Goal: Task Accomplishment & Management: Use online tool/utility

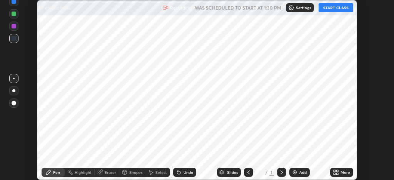
scroll to position [180, 394]
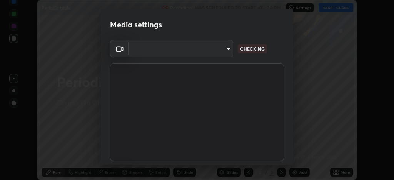
type input "05e465ff83a2709560b00517cc20afcec0d8c6759013130505a18faaf77a7109"
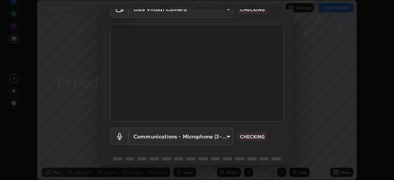
scroll to position [72, 0]
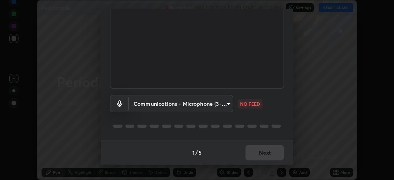
click at [212, 107] on body "Erase all Periodic table Recording WAS SCHEDULED TO START AT 1:30 PM Settings S…" at bounding box center [197, 90] width 394 height 180
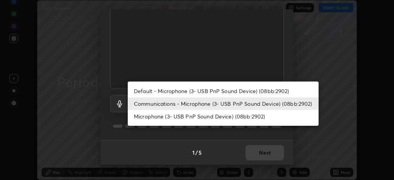
click at [161, 89] on li "Default - Microphone (3- USB PnP Sound Device) (08bb:2902)" at bounding box center [223, 91] width 191 height 13
type input "default"
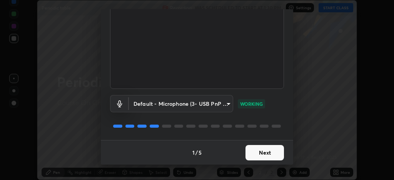
click at [254, 151] on button "Next" at bounding box center [264, 152] width 38 height 15
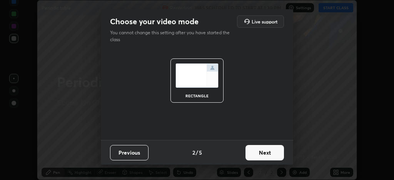
click at [257, 153] on button "Next" at bounding box center [264, 152] width 38 height 15
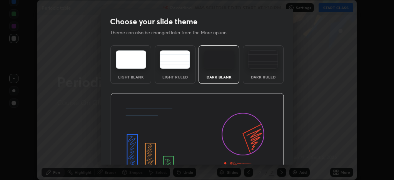
click at [263, 153] on img at bounding box center [196, 142] width 173 height 98
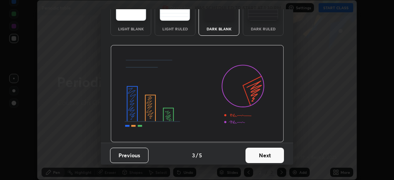
scroll to position [50, 0]
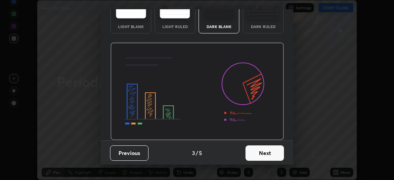
click at [258, 150] on button "Next" at bounding box center [264, 152] width 38 height 15
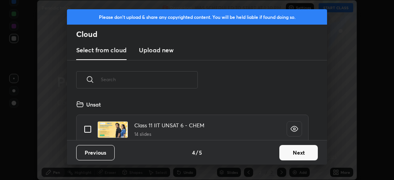
scroll to position [2, 4]
click at [287, 153] on button "Next" at bounding box center [298, 152] width 38 height 15
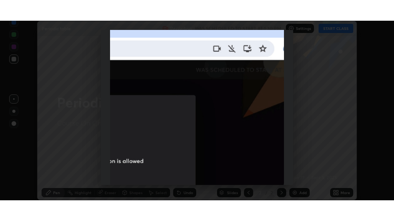
scroll to position [229, 0]
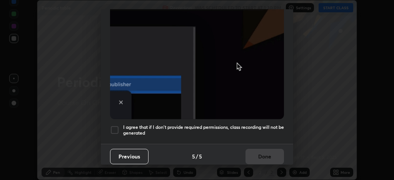
click at [114, 127] on div at bounding box center [114, 129] width 9 height 9
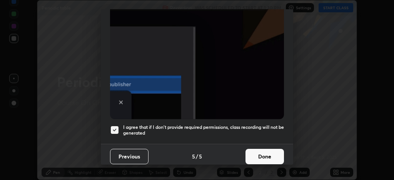
click at [251, 153] on button "Done" at bounding box center [264, 156] width 38 height 15
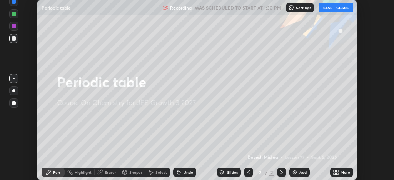
click at [331, 9] on button "START CLASS" at bounding box center [335, 7] width 35 height 9
click at [337, 172] on icon at bounding box center [335, 172] width 6 height 6
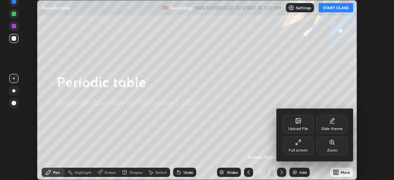
click at [310, 146] on div "Full screen" at bounding box center [297, 145] width 31 height 18
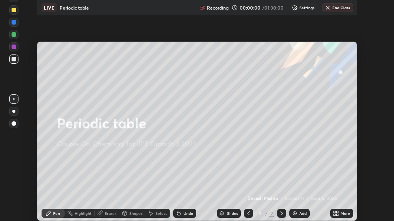
scroll to position [221, 394]
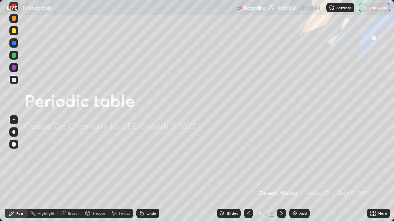
click at [294, 179] on img at bounding box center [294, 214] width 6 height 6
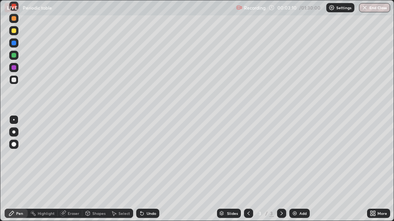
click at [16, 68] on div at bounding box center [14, 67] width 5 height 5
click at [14, 81] on div at bounding box center [14, 80] width 5 height 5
click at [143, 179] on icon at bounding box center [142, 214] width 6 height 6
click at [139, 179] on icon at bounding box center [142, 214] width 6 height 6
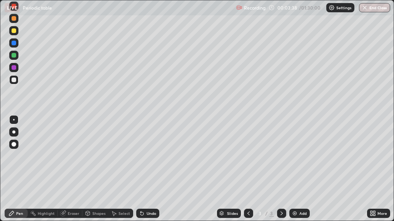
click at [144, 179] on div "Undo" at bounding box center [147, 213] width 23 height 9
click at [66, 179] on div "Eraser" at bounding box center [70, 213] width 25 height 9
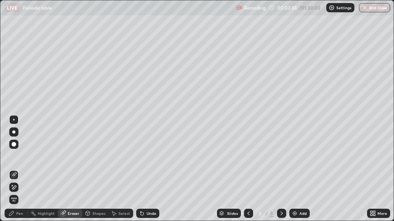
click at [13, 179] on icon at bounding box center [14, 188] width 4 height 4
click at [13, 179] on icon at bounding box center [11, 214] width 6 height 6
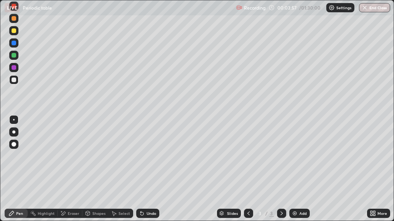
click at [14, 68] on div at bounding box center [14, 67] width 5 height 5
click at [140, 179] on icon at bounding box center [141, 214] width 3 height 3
click at [141, 179] on icon at bounding box center [141, 214] width 3 height 3
click at [140, 179] on icon at bounding box center [140, 212] width 1 height 1
click at [292, 179] on img at bounding box center [294, 214] width 6 height 6
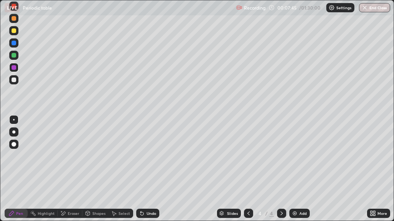
click at [15, 80] on div at bounding box center [14, 80] width 5 height 5
click at [15, 70] on div at bounding box center [13, 67] width 9 height 9
click at [13, 56] on div at bounding box center [14, 55] width 5 height 5
click at [14, 44] on div at bounding box center [14, 43] width 5 height 5
click at [14, 68] on div at bounding box center [14, 67] width 5 height 5
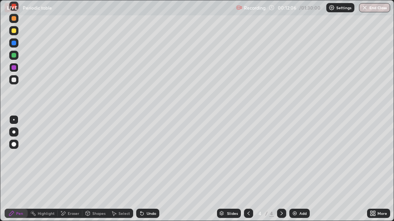
click at [66, 179] on div "Eraser" at bounding box center [70, 213] width 25 height 9
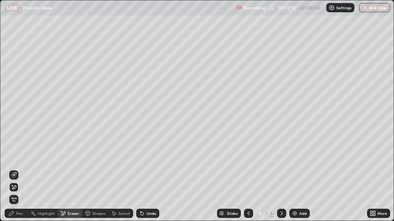
click at [19, 179] on div "Pen" at bounding box center [19, 214] width 7 height 4
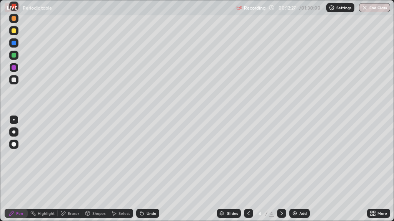
click at [13, 56] on div at bounding box center [14, 55] width 5 height 5
click at [294, 179] on img at bounding box center [294, 214] width 6 height 6
click at [13, 82] on div at bounding box center [14, 80] width 5 height 5
click at [292, 179] on img at bounding box center [294, 214] width 6 height 6
click at [14, 68] on div at bounding box center [14, 67] width 5 height 5
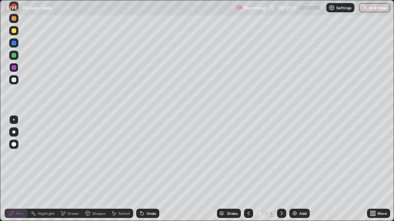
click at [13, 57] on div at bounding box center [14, 55] width 5 height 5
click at [244, 179] on div at bounding box center [248, 213] width 9 height 9
click at [248, 179] on icon at bounding box center [248, 214] width 6 height 6
click at [64, 179] on icon at bounding box center [63, 214] width 4 height 4
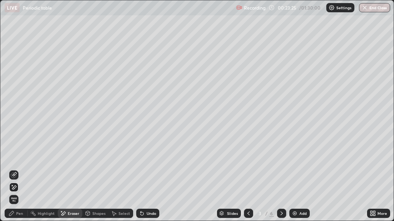
click at [16, 174] on icon at bounding box center [14, 175] width 6 height 6
click at [17, 179] on div "Pen" at bounding box center [19, 214] width 7 height 4
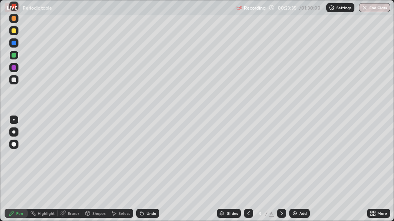
click at [280, 179] on icon at bounding box center [281, 214] width 6 height 6
click at [281, 179] on icon at bounding box center [281, 214] width 6 height 6
click at [75, 179] on div "Eraser" at bounding box center [70, 213] width 25 height 9
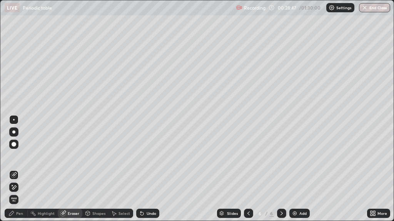
click at [73, 179] on div "Eraser" at bounding box center [74, 214] width 12 height 4
click at [369, 8] on button "End Class" at bounding box center [374, 7] width 31 height 9
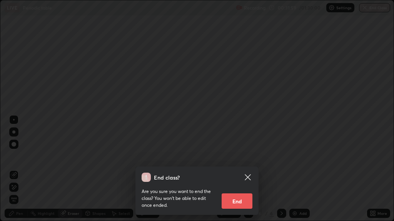
click at [241, 179] on button "End" at bounding box center [236, 201] width 31 height 15
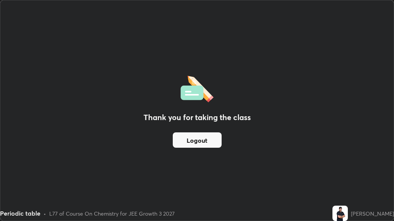
click at [210, 141] on button "Logout" at bounding box center [197, 140] width 49 height 15
